Goal: Information Seeking & Learning: Learn about a topic

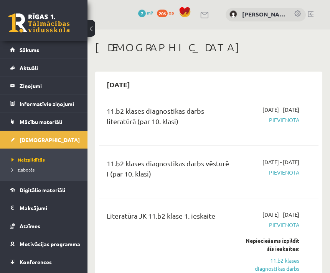
scroll to position [76, 0]
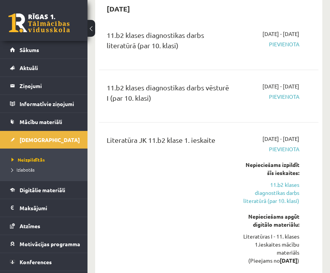
click at [64, 186] on link "Digitālie materiāli" at bounding box center [44, 190] width 68 height 18
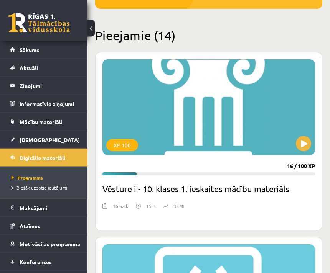
scroll to position [174, 0]
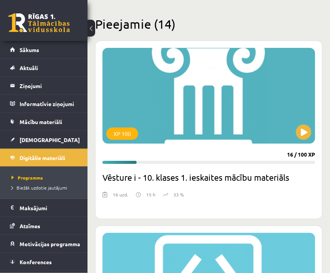
click at [284, 107] on div "XP 100" at bounding box center [208, 96] width 212 height 96
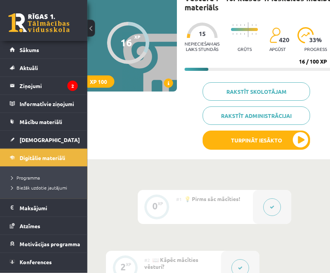
scroll to position [65, 28]
click at [77, 85] on icon "2" at bounding box center [72, 86] width 10 height 10
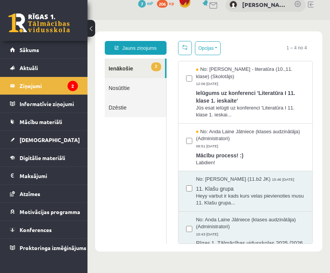
click at [275, 86] on div "No: Samanta Balode - literatūra (10.,11. klase) (Skolotājs) 12:06 08/09/2025" at bounding box center [250, 76] width 109 height 21
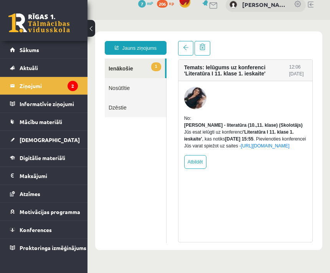
click at [145, 66] on link "1 Ienākošie" at bounding box center [135, 69] width 60 height 20
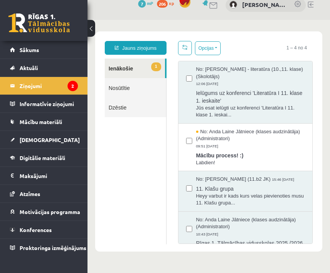
click at [191, 44] on link at bounding box center [185, 48] width 14 height 14
click at [277, 135] on span "No: Anda Laine Jātniece (klases audzinātāja) (Administratori)" at bounding box center [250, 135] width 109 height 14
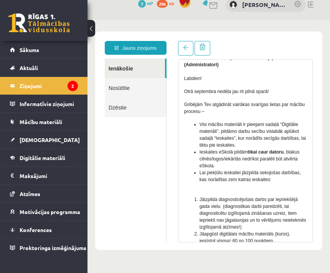
scroll to position [74, 0]
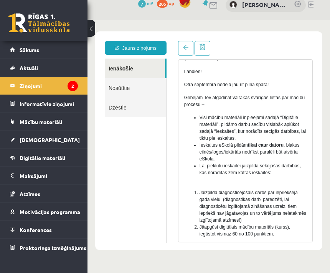
click at [67, 140] on link "[DEMOGRAPHIC_DATA]" at bounding box center [44, 140] width 68 height 18
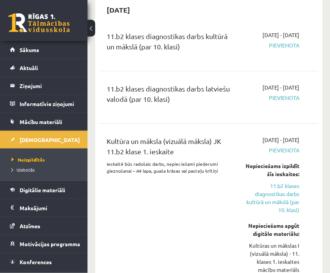
scroll to position [559, 0]
click at [71, 192] on link "Digitālie materiāli" at bounding box center [44, 190] width 68 height 18
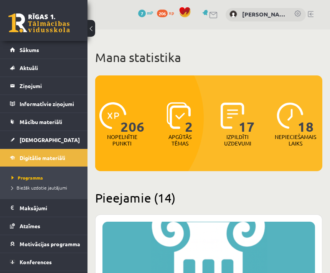
click at [306, 117] on span "18" at bounding box center [306, 117] width 16 height 31
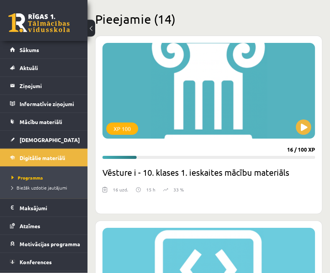
scroll to position [190, 0]
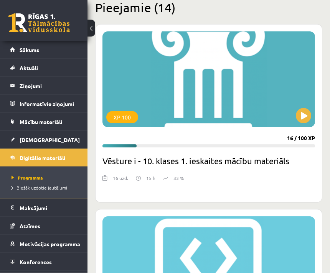
click at [306, 117] on button at bounding box center [303, 116] width 15 height 15
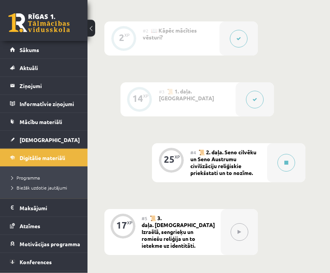
scroll to position [296, 28]
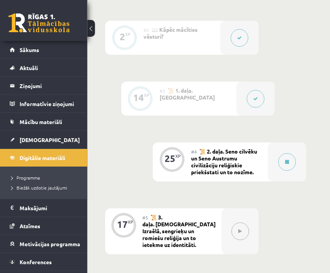
click at [250, 161] on div "#4 📜 2. daļa. Seno cilvēku un Seno Austrumu civilizāciju reliģiskie priekšstati…" at bounding box center [229, 162] width 77 height 39
click at [289, 160] on icon at bounding box center [287, 162] width 4 height 5
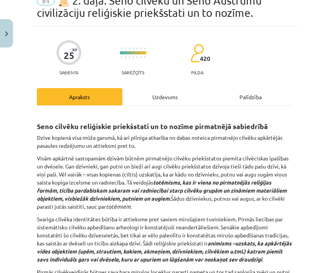
scroll to position [39, 0]
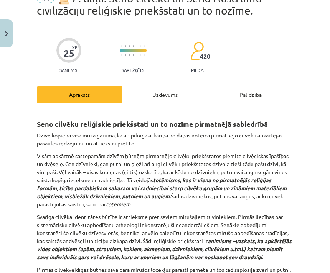
click at [167, 97] on div "Uzdevums" at bounding box center [165, 94] width 86 height 17
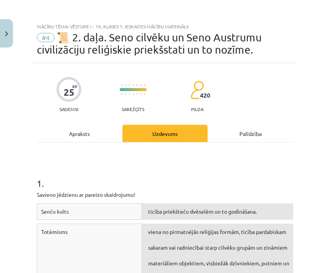
scroll to position [0, 0]
click at [93, 133] on div "Apraksts" at bounding box center [80, 133] width 86 height 17
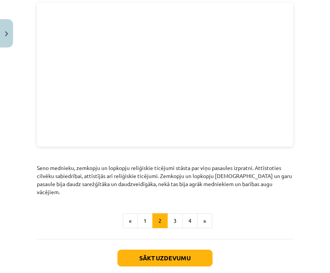
click at [181, 214] on button "3" at bounding box center [174, 221] width 15 height 15
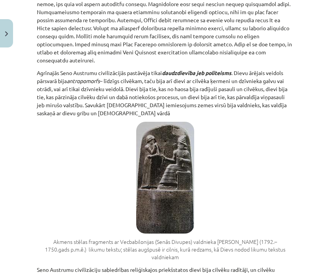
scroll to position [330, 0]
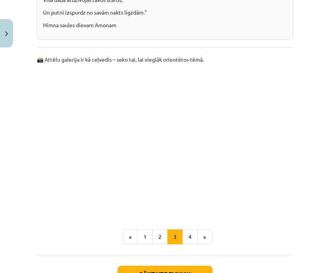
click at [191, 230] on button "4" at bounding box center [189, 237] width 15 height 15
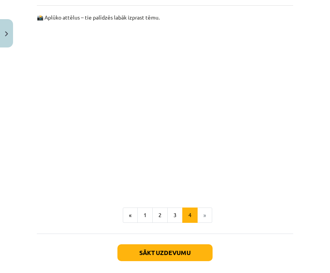
scroll to position [454, 0]
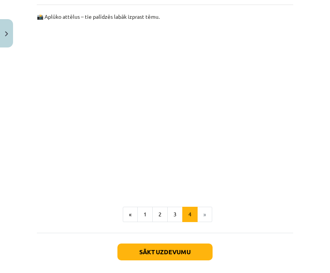
click at [151, 217] on button "1" at bounding box center [144, 214] width 15 height 15
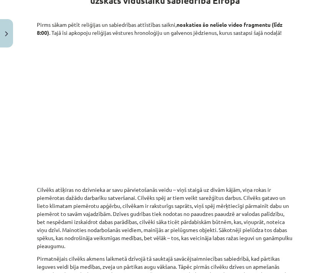
scroll to position [150, 0]
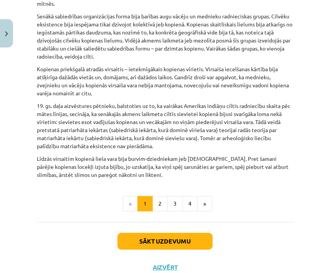
click at [161, 204] on button "2" at bounding box center [159, 203] width 15 height 15
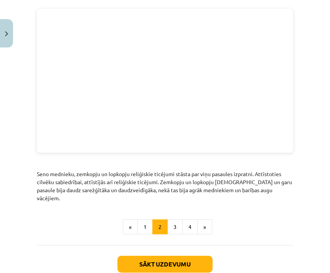
click at [175, 220] on button "3" at bounding box center [174, 227] width 15 height 15
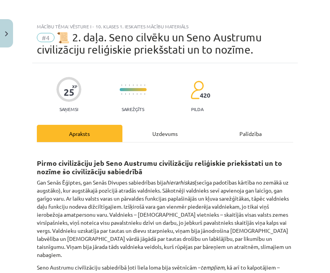
scroll to position [0, 0]
click at [164, 140] on div "Uzdevums" at bounding box center [165, 133] width 86 height 17
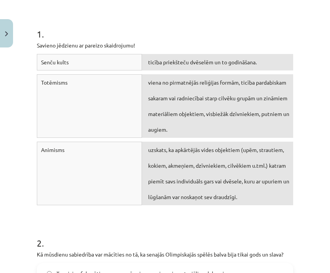
scroll to position [153, 0]
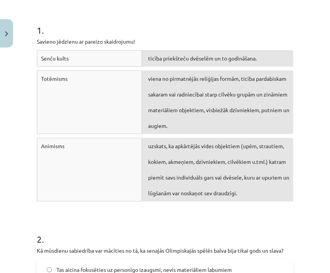
click at [125, 61] on div "Senču kults" at bounding box center [89, 58] width 105 height 16
click at [126, 56] on div "Senču kults" at bounding box center [89, 58] width 105 height 16
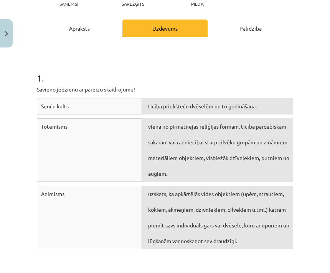
scroll to position [105, 0]
click at [123, 107] on div "Senču kults" at bounding box center [89, 106] width 105 height 16
click at [168, 106] on div "ticība priekšteču dvēselēm un to godināšana." at bounding box center [217, 106] width 151 height 16
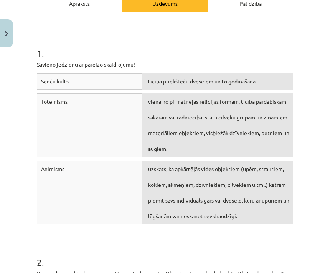
scroll to position [131, 0]
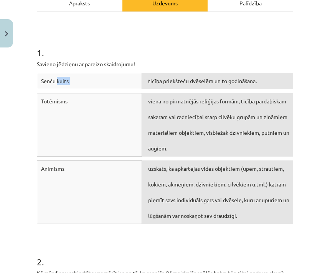
click at [238, 82] on div "ticība priekšteču dvēselēm un to godināšana." at bounding box center [217, 81] width 151 height 16
click at [228, 82] on div "ticība priekšteču dvēselēm un to godināšana." at bounding box center [217, 81] width 151 height 16
click at [126, 83] on div "Senču kults" at bounding box center [89, 81] width 105 height 16
click at [130, 80] on div "Senču kults" at bounding box center [89, 81] width 105 height 16
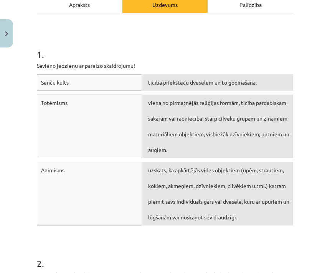
scroll to position [129, 0]
click at [124, 83] on div "Senču kults" at bounding box center [89, 82] width 105 height 16
click at [99, 81] on div "Senču kults" at bounding box center [89, 82] width 105 height 16
click at [203, 81] on div "ticība priekšteču dvēselēm un to godināšana." at bounding box center [217, 82] width 151 height 16
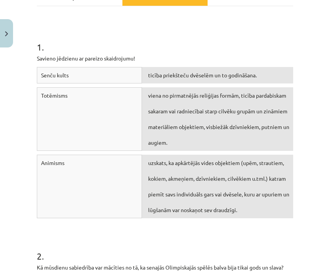
scroll to position [130, 0]
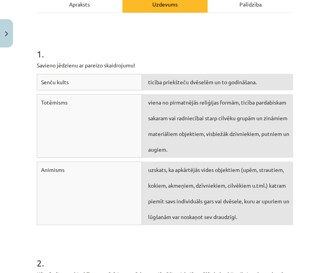
click at [117, 189] on div "Animisms" at bounding box center [89, 194] width 105 height 64
click at [166, 194] on div "uzskats, ka apkārtējās vides objektiem (upēm, strautiem, kokiem, akmeņiem, dzīv…" at bounding box center [217, 194] width 151 height 64
click at [168, 193] on div "uzskats, ka apkārtējās vides objektiem (upēm, strautiem, kokiem, akmeņiem, dzīv…" at bounding box center [217, 194] width 151 height 64
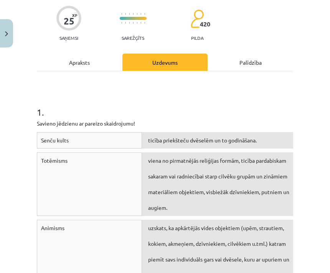
scroll to position [71, 0]
click at [133, 142] on div "Senču kults" at bounding box center [89, 140] width 105 height 16
click at [147, 142] on div "ticība priekšteču dvēselēm un to godināšana." at bounding box center [217, 140] width 151 height 16
click at [123, 142] on div "Senču kults" at bounding box center [89, 140] width 105 height 16
click at [298, 109] on div "Mācību tēma: Vēsture i - 10. klases 1. ieskaites mācību materiāls #4 📜 2. daļa.…" at bounding box center [165, 136] width 330 height 273
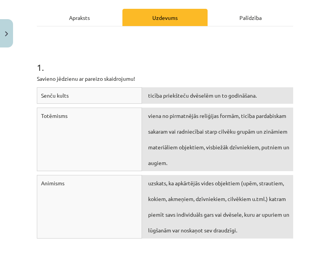
scroll to position [111, 0]
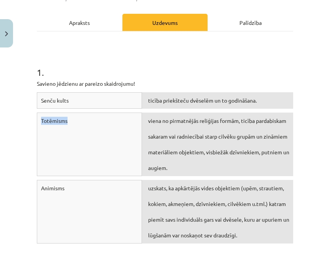
click at [300, 72] on div "Mācību tēma: Vēsture i - 10. klases 1. ieskaites mācību materiāls #4 📜 2. daļa.…" at bounding box center [165, 136] width 330 height 273
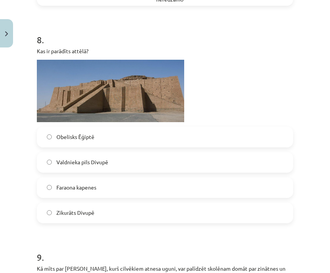
scroll to position [1408, 0]
click at [43, 207] on label "Zikurāts Divupē" at bounding box center [165, 213] width 255 height 19
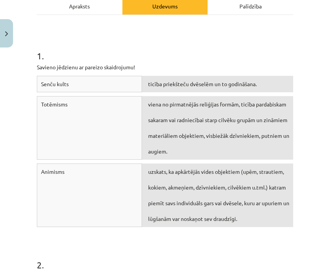
scroll to position [128, 0]
click at [55, 63] on div "1 . Savieno jēdzienu ar pareizo skaidrojumu! Senču kults ticība priekšteču dvēs…" at bounding box center [165, 126] width 256 height 209
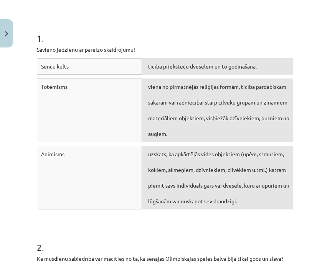
scroll to position [146, 0]
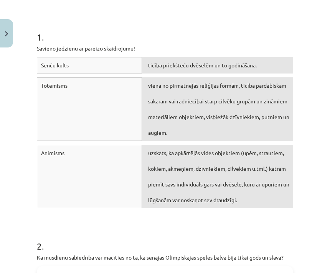
click at [125, 194] on div "Animisms" at bounding box center [89, 177] width 105 height 64
click at [179, 192] on div "uzskats, ka apkārtējās vides objektiem (upēm, strautiem, kokiem, akmeņiem, dzīv…" at bounding box center [217, 177] width 151 height 64
click at [192, 193] on div "uzskats, ka apkārtējās vides objektiem (upēm, strautiem, kokiem, akmeņiem, dzīv…" at bounding box center [217, 177] width 151 height 64
click at [306, 169] on div "Mācību tēma: Vēsture i - 10. klases 1. ieskaites mācību materiāls #4 📜 2. daļa.…" at bounding box center [165, 136] width 330 height 273
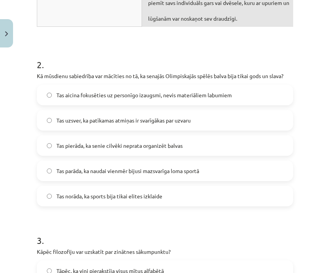
scroll to position [327, 0]
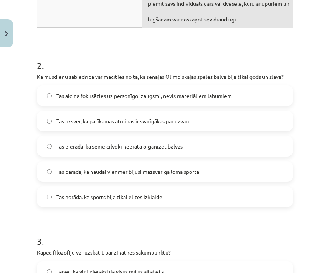
click at [275, 95] on label "Tas aicina fokusēties uz personīgo izaugsmi, nevis materiāliem labumiem" at bounding box center [165, 95] width 255 height 19
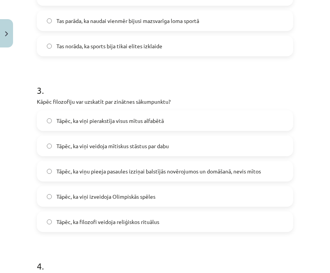
scroll to position [481, 0]
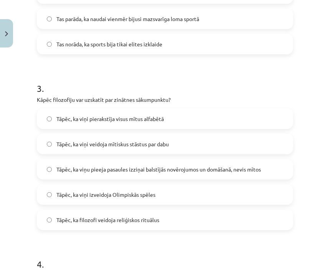
click at [238, 174] on label "Tāpēc, ka viņu pieeja pasaules izziņai balstījās novērojumos un domāšanā, nevis…" at bounding box center [165, 169] width 255 height 19
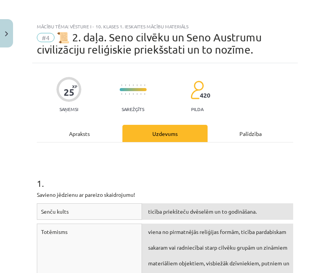
scroll to position [0, 0]
click at [96, 132] on div "Apraksts" at bounding box center [80, 133] width 86 height 17
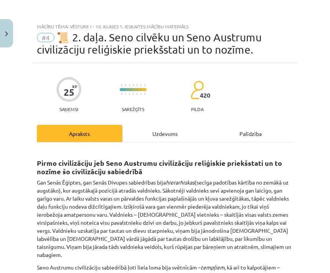
click at [182, 132] on div "Uzdevums" at bounding box center [165, 133] width 86 height 17
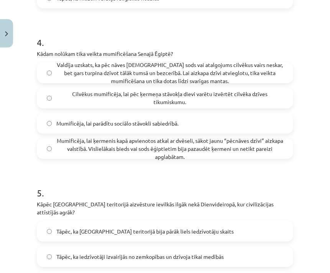
scroll to position [693, 0]
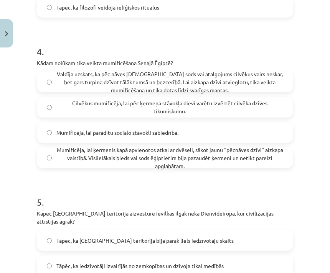
click at [262, 162] on span "Mumificēja, lai ķermenis kapā apvienotos atkal ar dvēseli, sākot jaunu “pēcnāve…" at bounding box center [169, 158] width 227 height 24
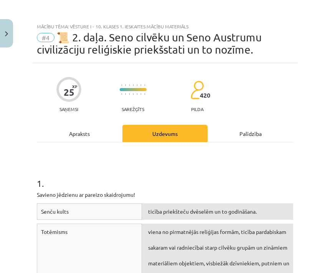
scroll to position [0, 0]
click at [94, 129] on div "Apraksts" at bounding box center [80, 133] width 86 height 17
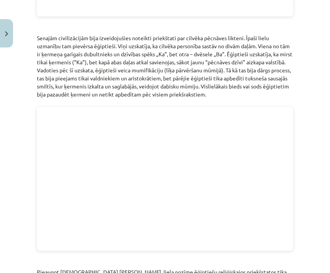
scroll to position [775, 0]
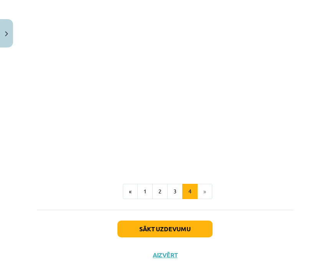
scroll to position [479, 0]
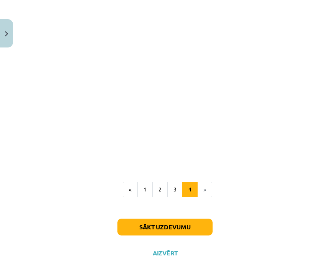
click at [145, 197] on button "1" at bounding box center [144, 189] width 15 height 15
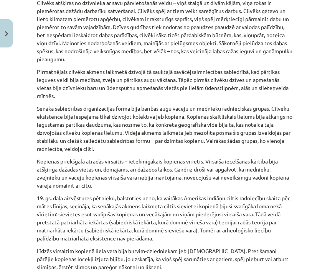
scroll to position [366, 0]
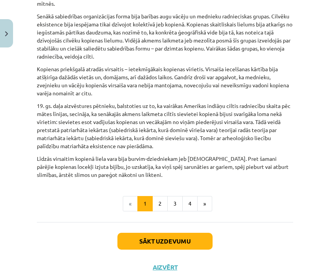
click at [162, 205] on button "2" at bounding box center [159, 203] width 15 height 15
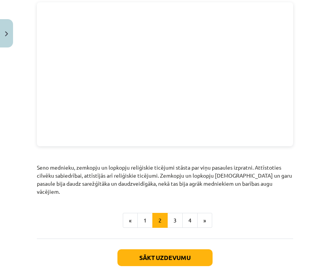
scroll to position [981, 0]
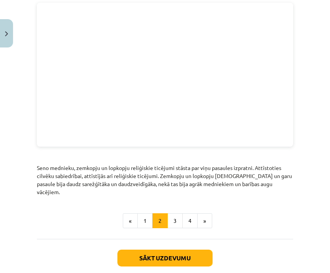
click at [176, 214] on button "3" at bounding box center [174, 221] width 15 height 15
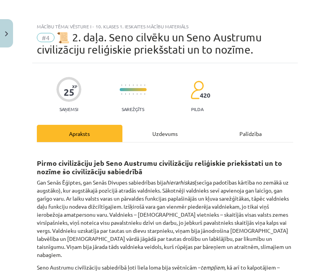
scroll to position [0, 0]
click at [173, 134] on div "Uzdevums" at bounding box center [165, 133] width 86 height 17
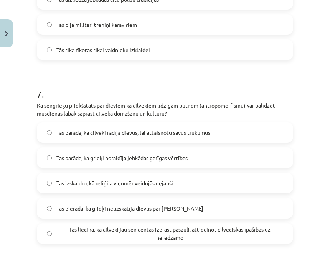
scroll to position [1170, 0]
click at [266, 226] on span "Tas liecina, ka cilvēki jau sen centās izprast pasauli, attiecinot cilvēciskas …" at bounding box center [169, 234] width 227 height 16
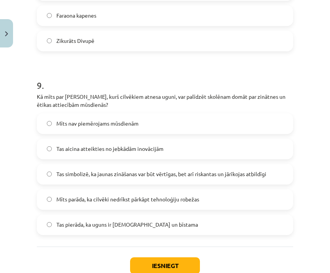
scroll to position [1580, 0]
click at [269, 167] on label "Tas simbolizē, ka jaunas zināšanas var būt vērtīgas, bet arī riskantas un jārīk…" at bounding box center [165, 174] width 255 height 19
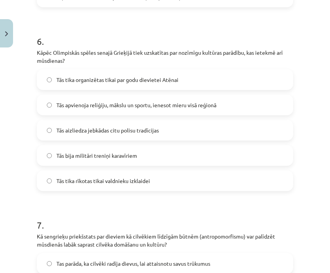
scroll to position [1023, 0]
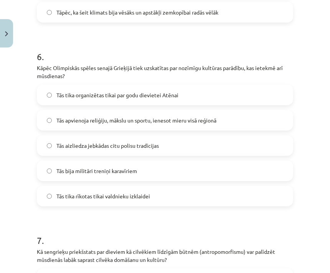
click at [263, 115] on label "Tās apvienoja reliģiju, mākslu un sportu, ienesot mieru visā reģionā" at bounding box center [165, 120] width 255 height 19
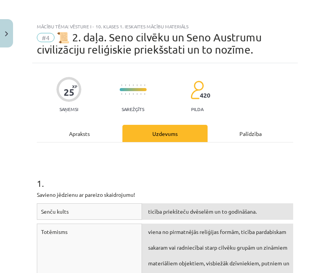
scroll to position [0, 0]
click at [94, 133] on div "Apraksts" at bounding box center [80, 133] width 86 height 17
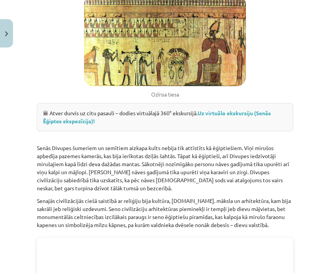
scroll to position [1129, 0]
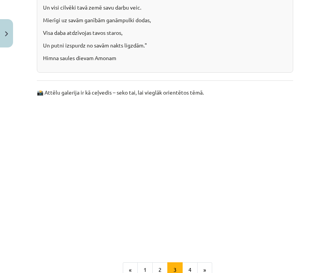
click at [194, 263] on button "4" at bounding box center [189, 270] width 15 height 15
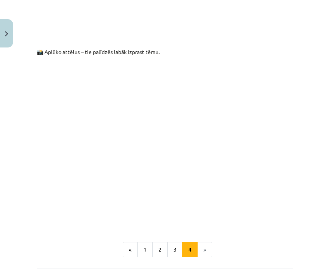
scroll to position [450, 0]
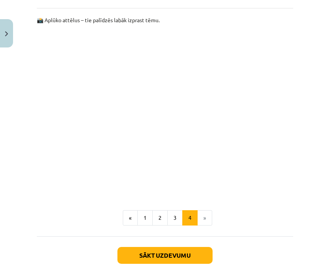
click at [146, 218] on button "1" at bounding box center [144, 218] width 15 height 15
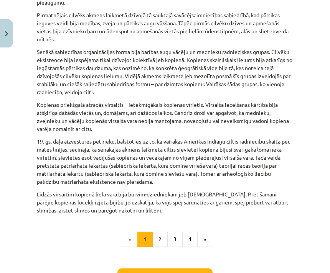
scroll to position [432, 0]
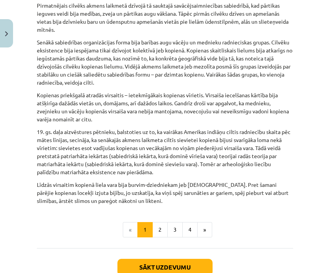
click at [164, 230] on button "2" at bounding box center [159, 229] width 15 height 15
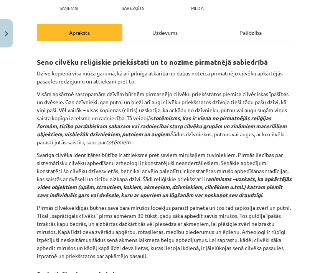
scroll to position [102, 0]
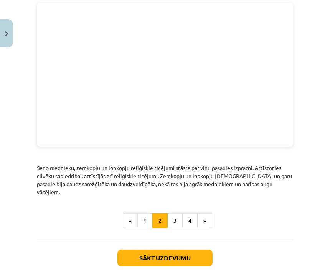
click at [177, 214] on button "3" at bounding box center [174, 221] width 15 height 15
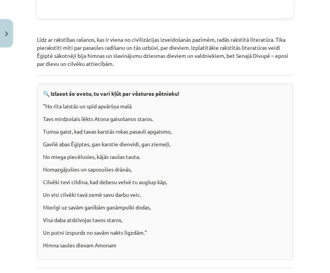
scroll to position [1441, 0]
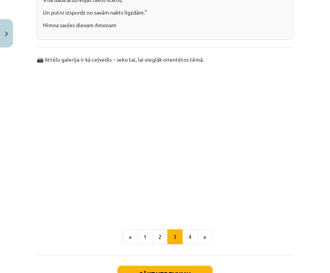
click at [192, 230] on button "4" at bounding box center [189, 237] width 15 height 15
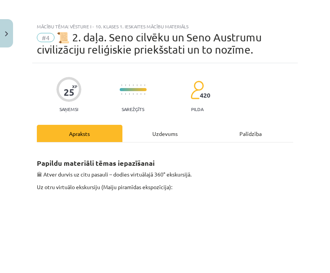
scroll to position [0, 0]
click at [165, 134] on div "Uzdevums" at bounding box center [165, 133] width 86 height 17
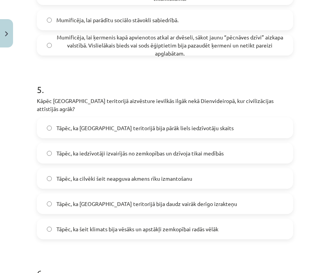
scroll to position [817, 0]
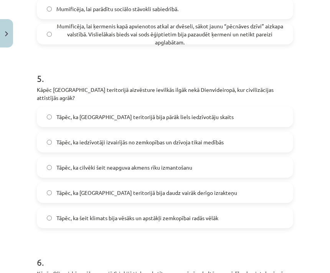
click at [258, 212] on label "Tāpēc, ka šeit klimats bija vēsāks un apstākļi zemkopībai radās vēlāk" at bounding box center [165, 218] width 255 height 19
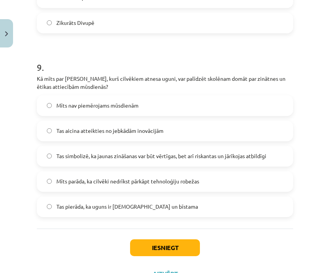
scroll to position [1598, 0]
click at [183, 241] on button "Iesniegt" at bounding box center [165, 248] width 70 height 17
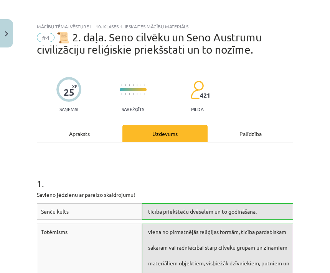
scroll to position [0, 0]
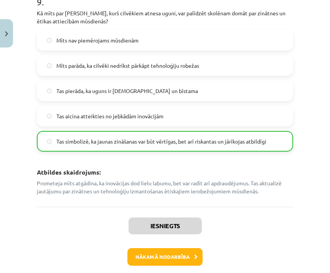
click at [192, 248] on button "Nākamā nodarbība" at bounding box center [164, 257] width 75 height 18
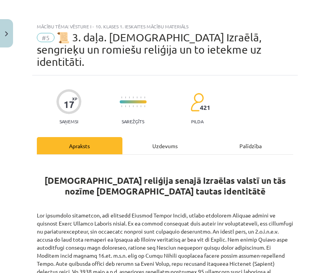
click at [173, 137] on div "Uzdevums" at bounding box center [165, 145] width 86 height 17
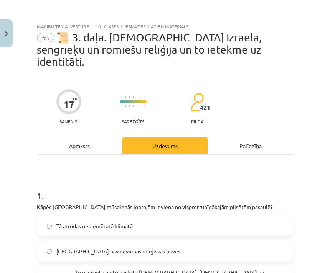
click at [66, 137] on div "Apraksts" at bounding box center [80, 145] width 86 height 17
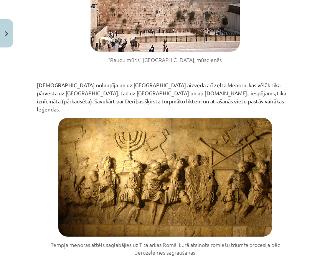
scroll to position [1150, 0]
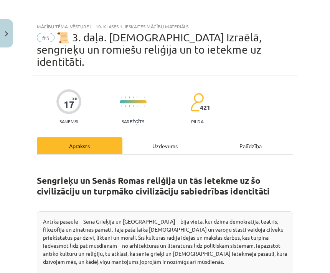
scroll to position [0, 0]
click at [7, 33] on img "Close" at bounding box center [6, 33] width 3 height 5
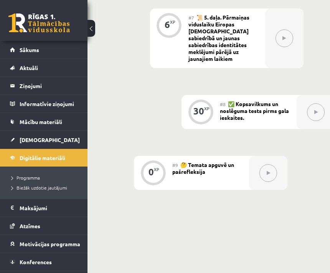
click at [66, 156] on link "Digitālie materiāli" at bounding box center [44, 158] width 68 height 18
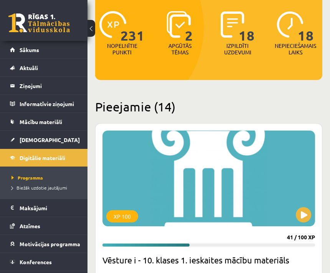
scroll to position [87, 0]
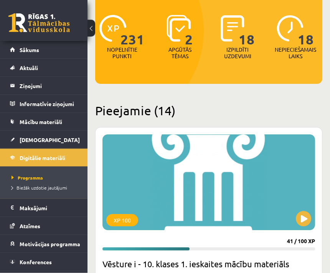
click at [300, 181] on div "XP 100" at bounding box center [208, 183] width 212 height 96
click at [300, 135] on div "XP 100" at bounding box center [208, 183] width 212 height 96
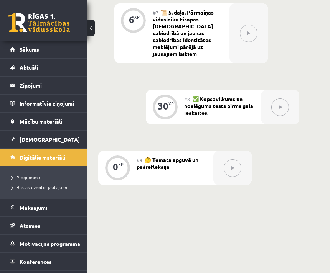
scroll to position [651, 37]
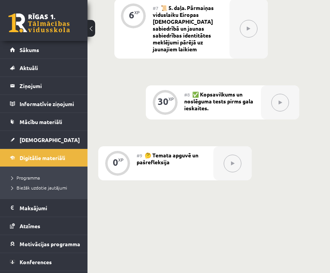
click at [68, 161] on link "Digitālie materiāli" at bounding box center [44, 158] width 68 height 18
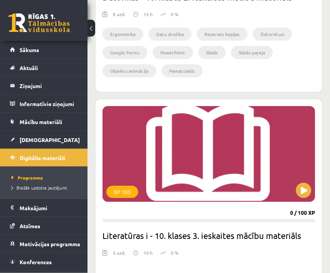
scroll to position [2386, 0]
